Goal: Task Accomplishment & Management: Manage account settings

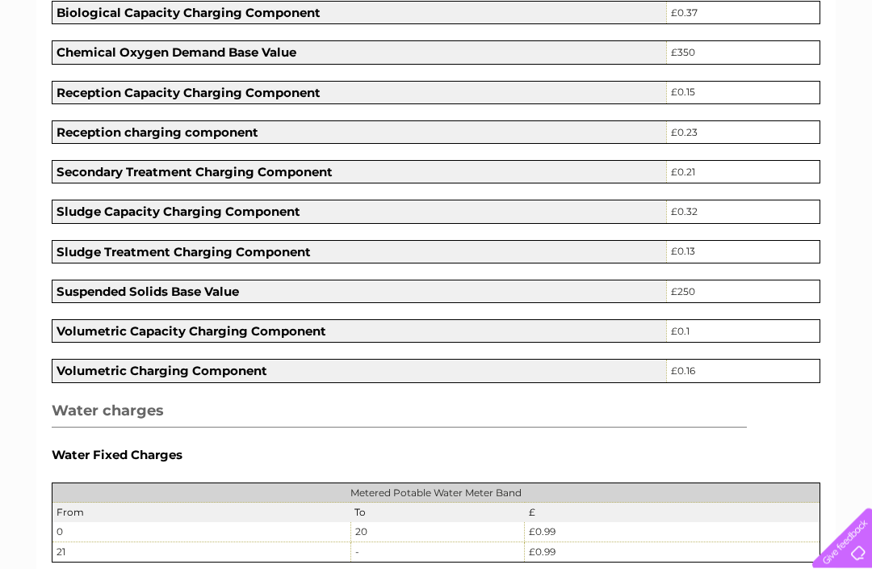
scroll to position [287, 0]
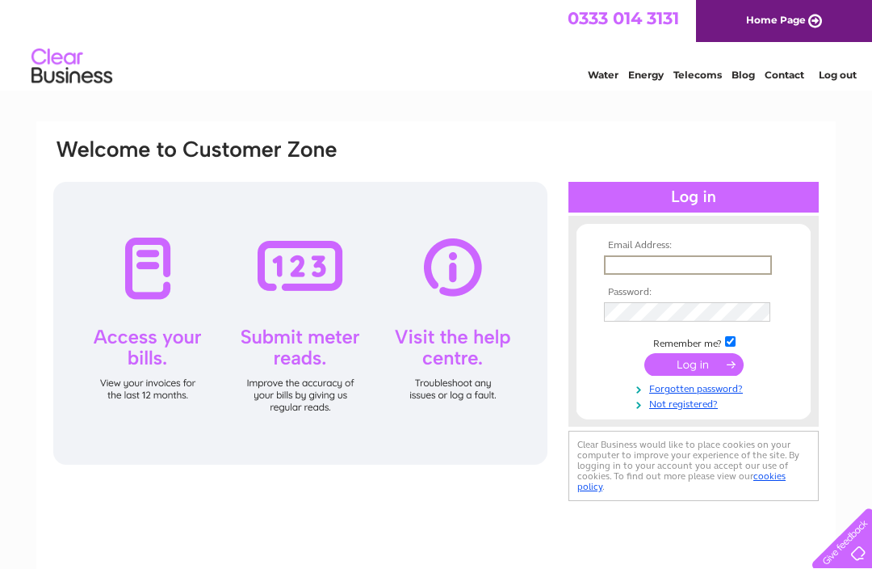
click at [753, 69] on link "Blog" at bounding box center [743, 75] width 23 height 12
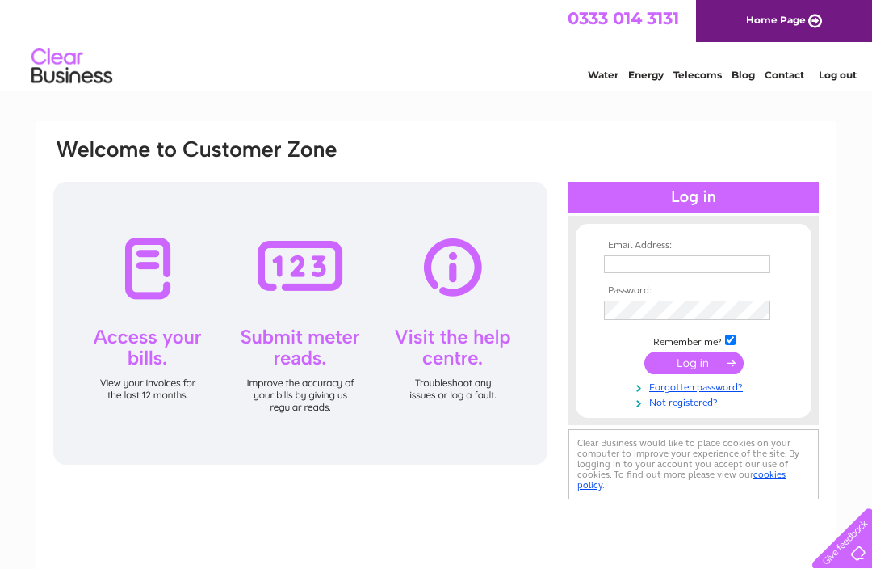
click at [687, 261] on input "text" at bounding box center [687, 264] width 166 height 18
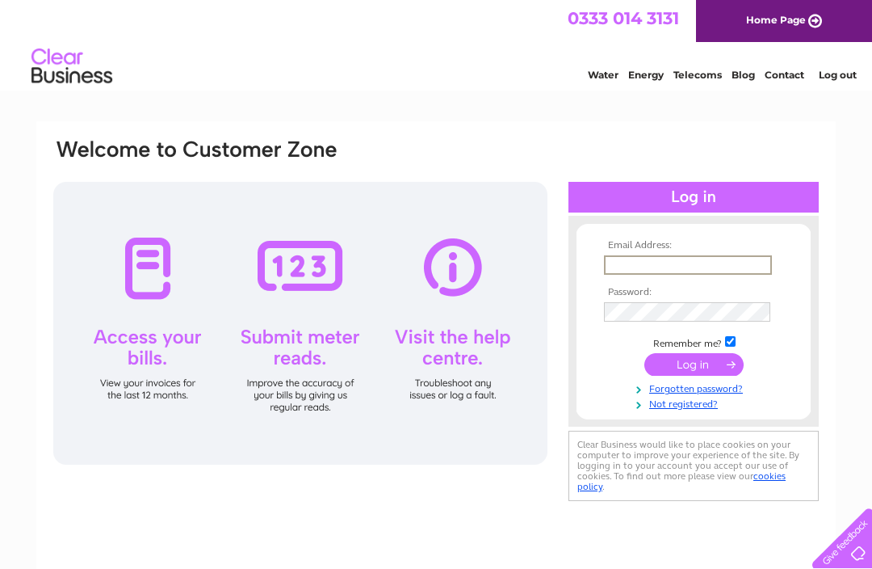
type input "Dyim67@gmail.com"
click at [705, 360] on input "submit" at bounding box center [694, 362] width 99 height 23
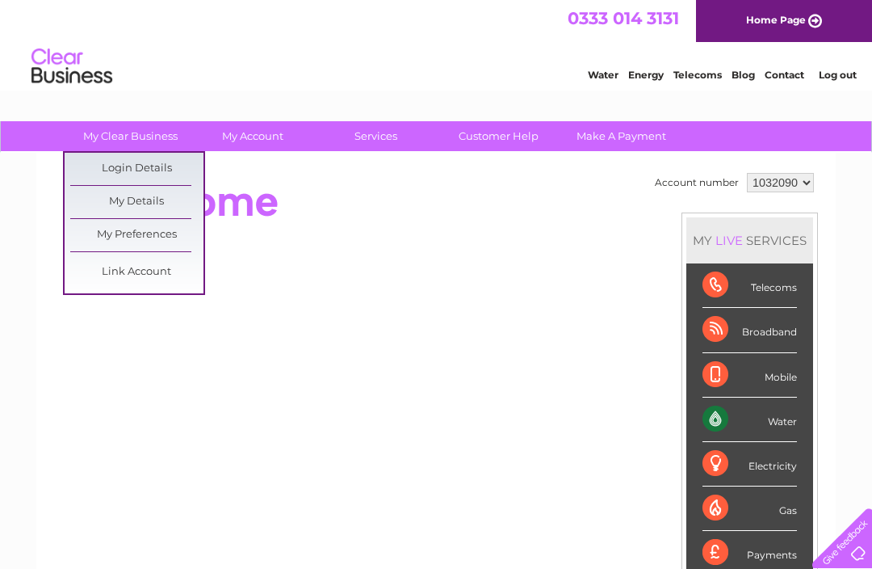
click at [129, 199] on link "My Details" at bounding box center [136, 202] width 133 height 32
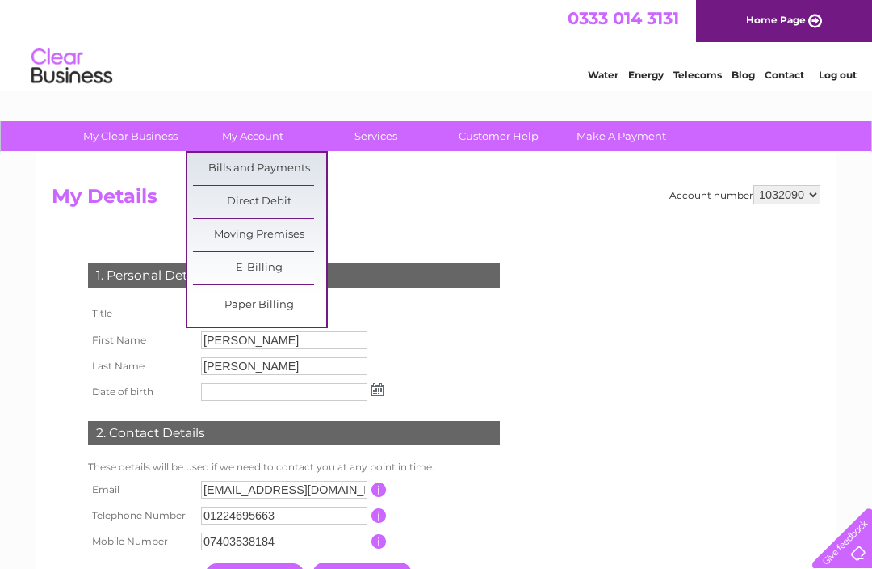
click at [285, 169] on link "Bills and Payments" at bounding box center [259, 169] width 133 height 32
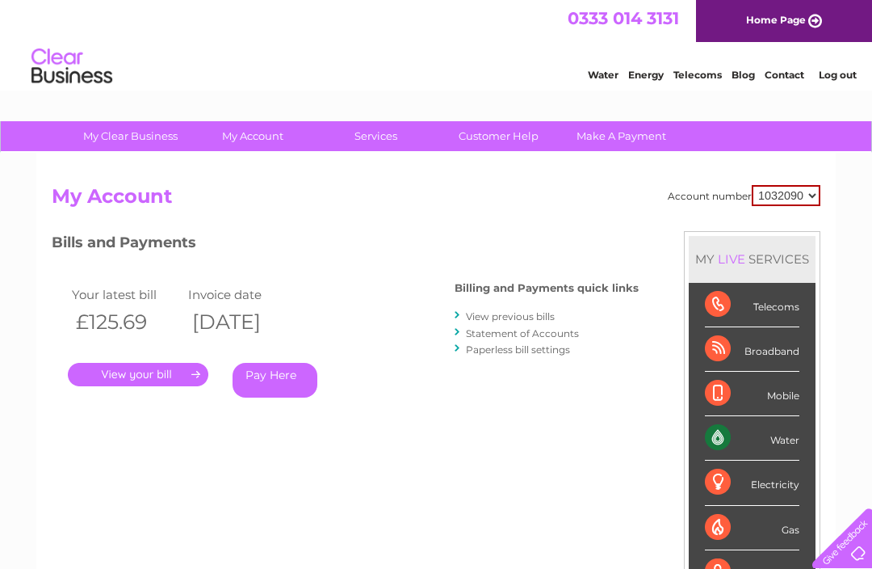
click at [151, 372] on link "." at bounding box center [138, 374] width 141 height 23
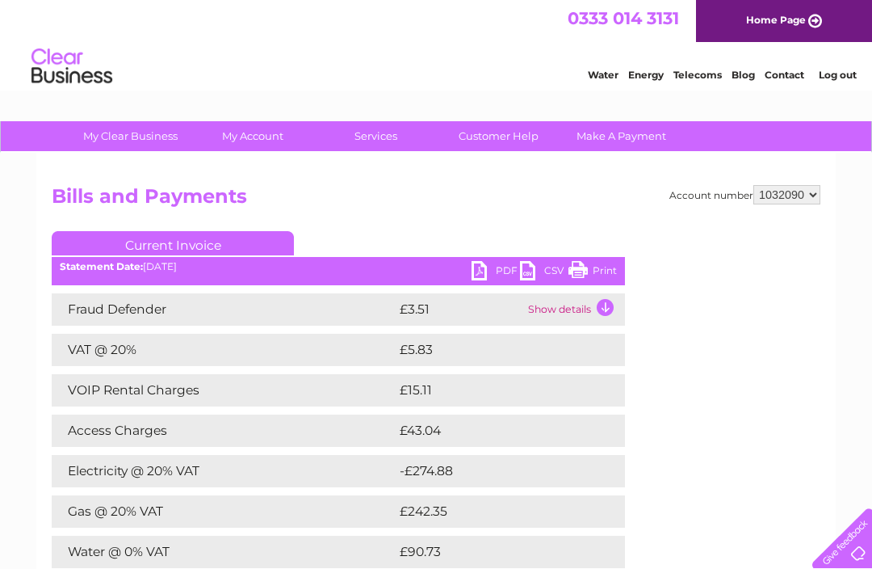
click at [500, 271] on link "PDF" at bounding box center [496, 272] width 48 height 23
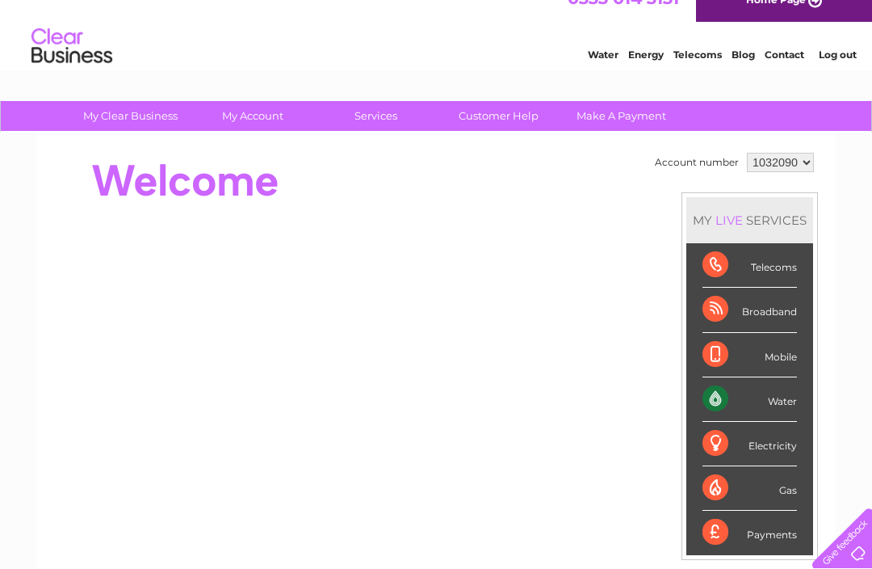
scroll to position [19, 0]
click at [784, 266] on div "Telecoms" at bounding box center [750, 266] width 94 height 44
click at [803, 301] on li "Broadband" at bounding box center [750, 310] width 127 height 44
click at [780, 312] on div "Broadband" at bounding box center [750, 310] width 94 height 44
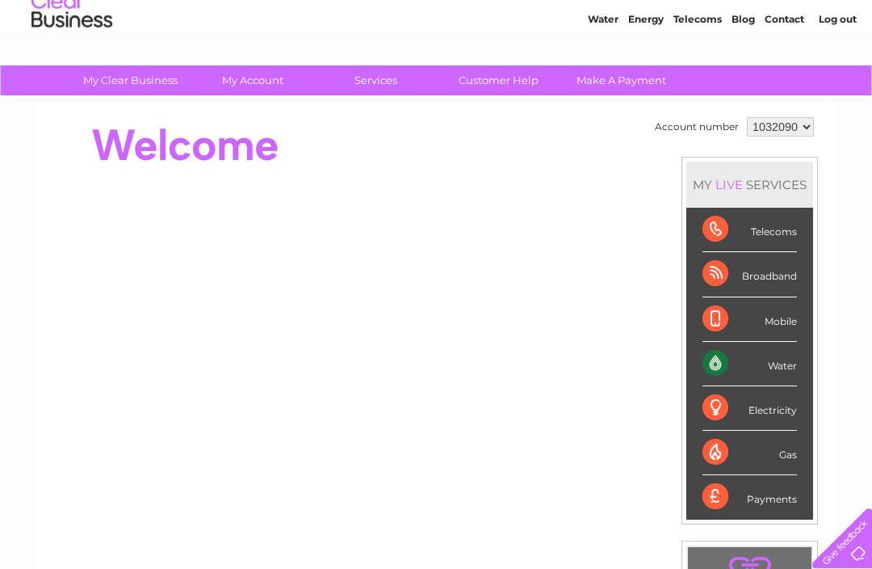
scroll to position [40, 0]
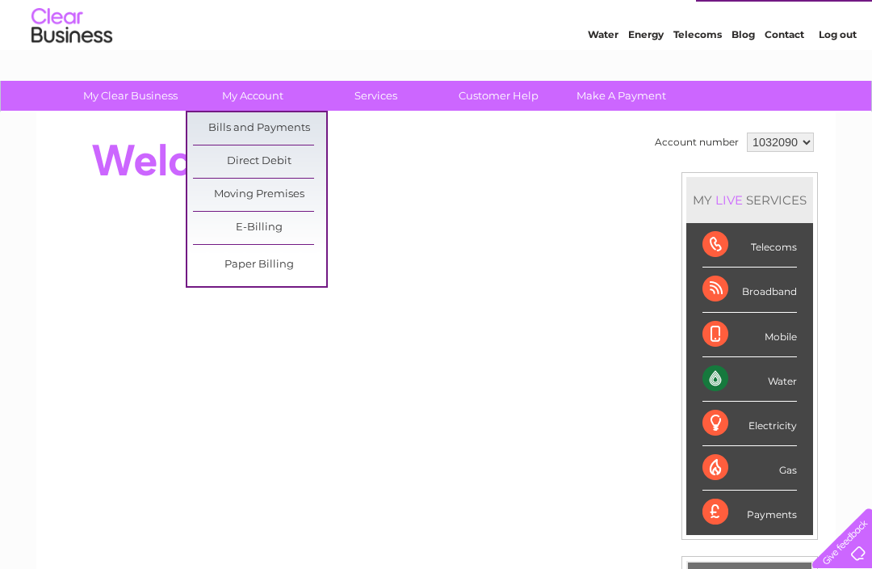
click at [301, 128] on link "Bills and Payments" at bounding box center [259, 128] width 133 height 32
click at [283, 124] on link "Bills and Payments" at bounding box center [259, 128] width 133 height 32
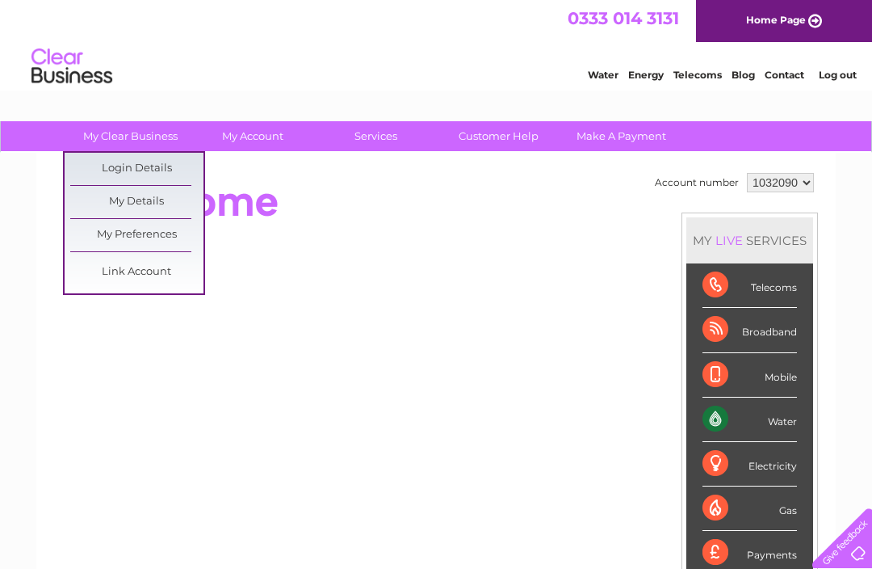
click at [182, 270] on link "Link Account" at bounding box center [136, 272] width 133 height 32
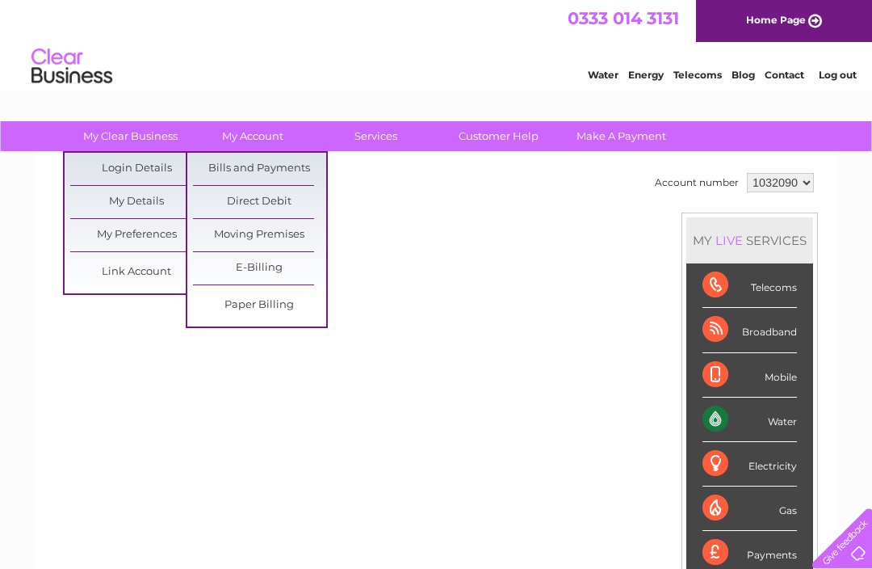
click at [246, 132] on link "My Account" at bounding box center [253, 136] width 133 height 30
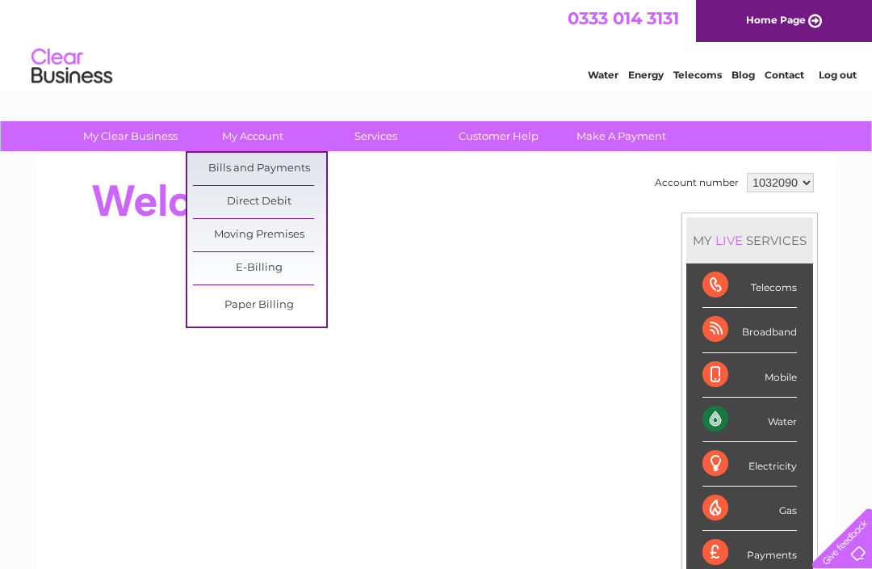
click at [281, 167] on link "Bills and Payments" at bounding box center [259, 169] width 133 height 32
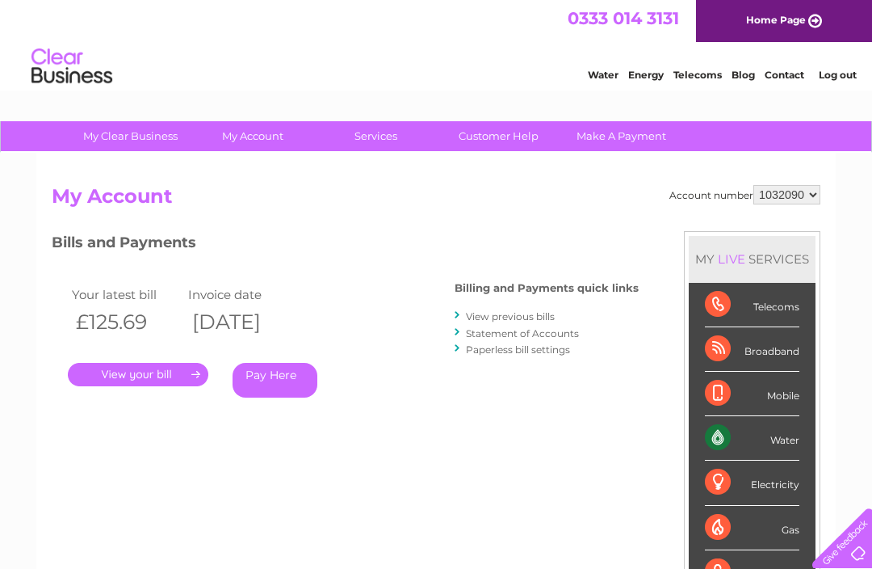
click at [156, 372] on link "." at bounding box center [138, 374] width 141 height 23
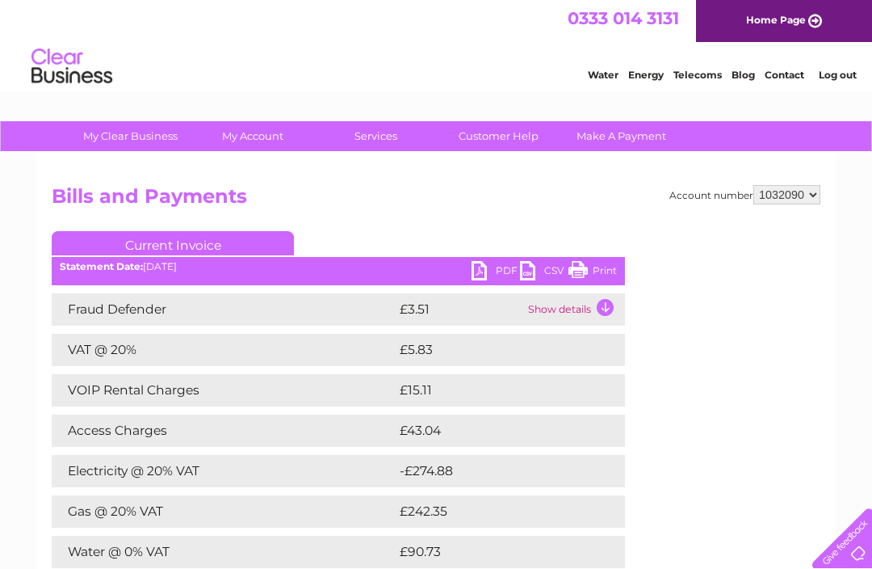
click at [617, 303] on td "Show details" at bounding box center [574, 309] width 101 height 32
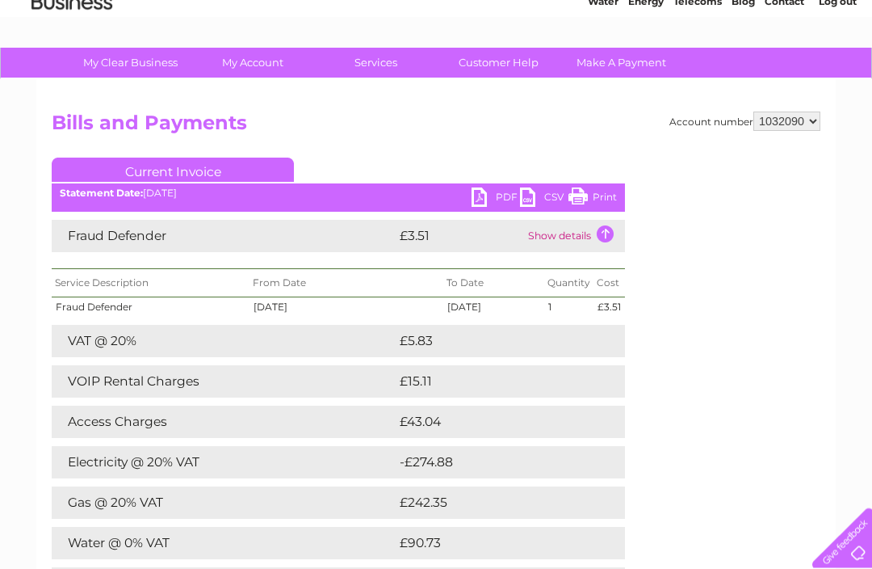
scroll to position [75, 0]
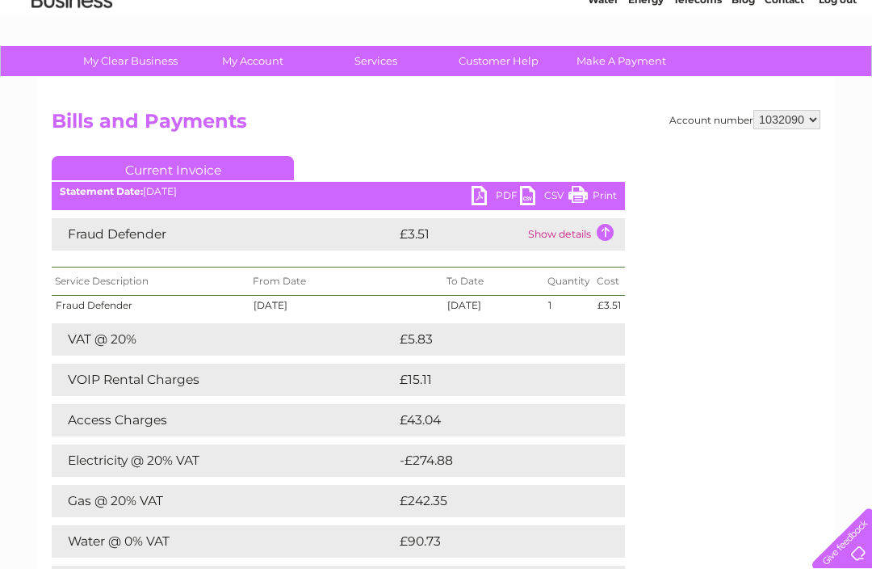
click at [604, 235] on td "Show details" at bounding box center [574, 234] width 101 height 32
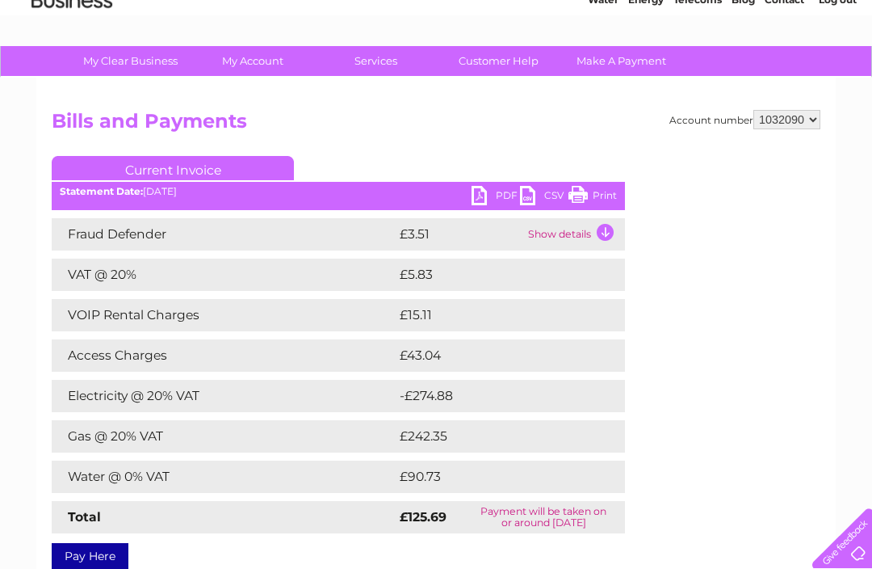
click at [609, 233] on td "Show details" at bounding box center [574, 234] width 101 height 32
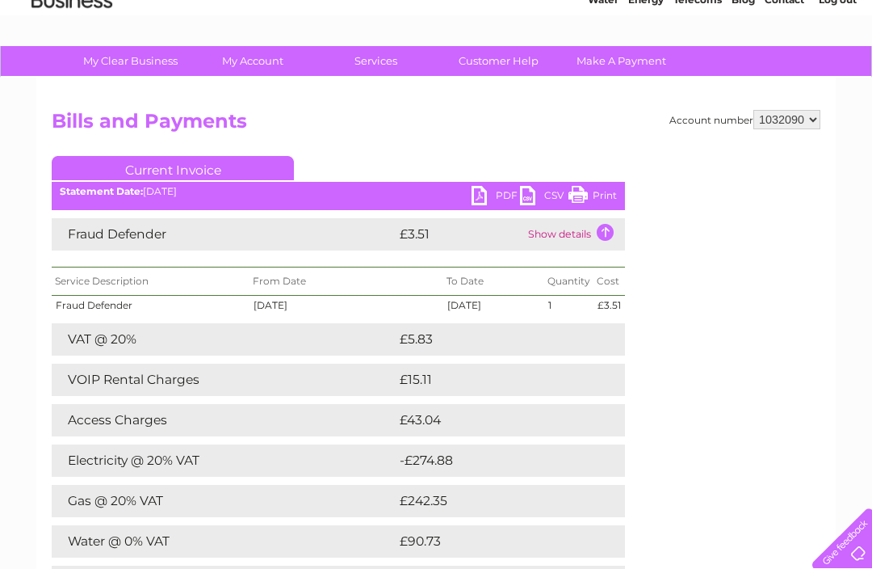
click at [489, 387] on td "£15.11" at bounding box center [491, 379] width 191 height 32
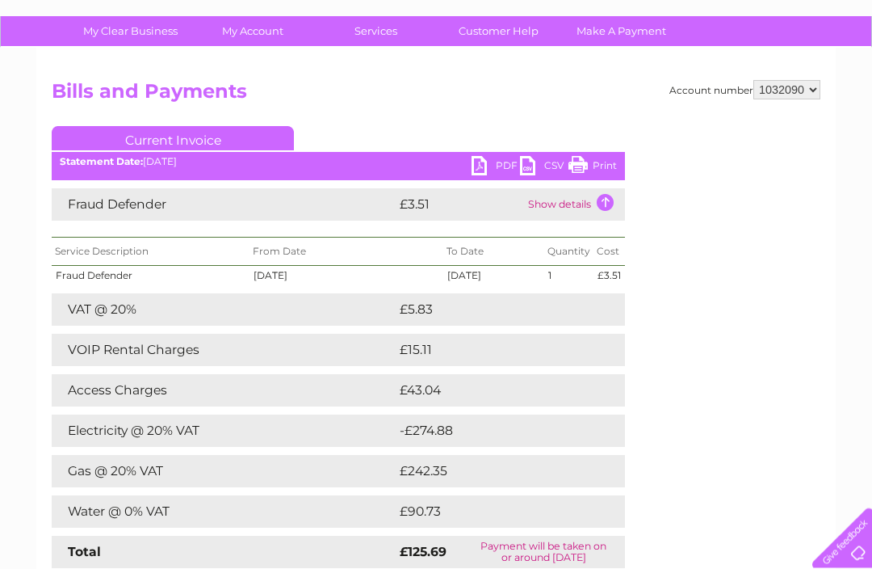
scroll to position [0, 0]
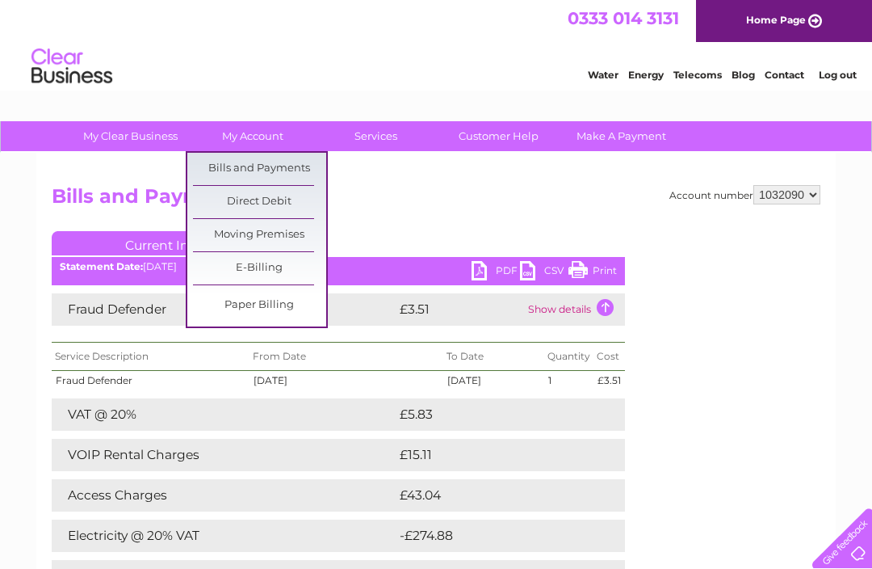
click at [296, 167] on link "Bills and Payments" at bounding box center [259, 169] width 133 height 32
click at [498, 267] on link "PDF" at bounding box center [496, 272] width 48 height 23
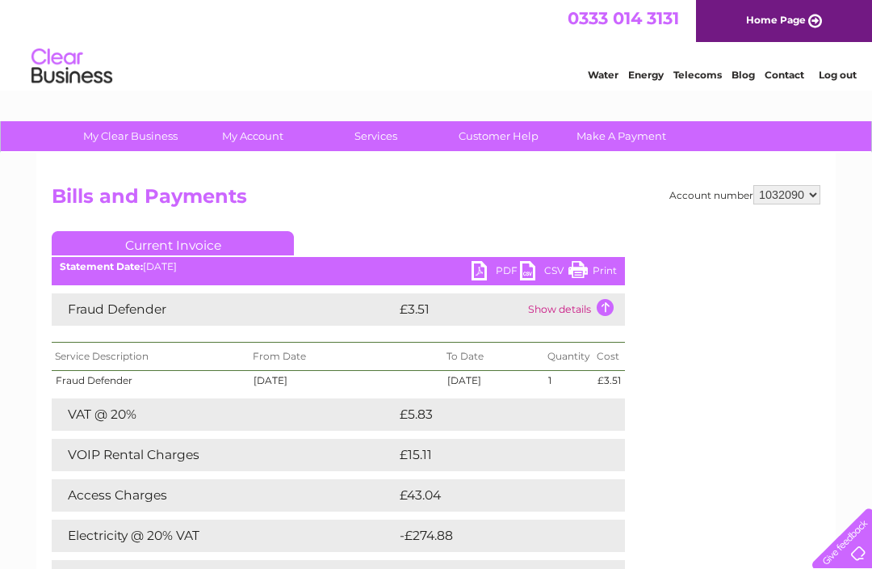
click at [496, 268] on link "PDF" at bounding box center [496, 272] width 48 height 23
